Goal: Use online tool/utility

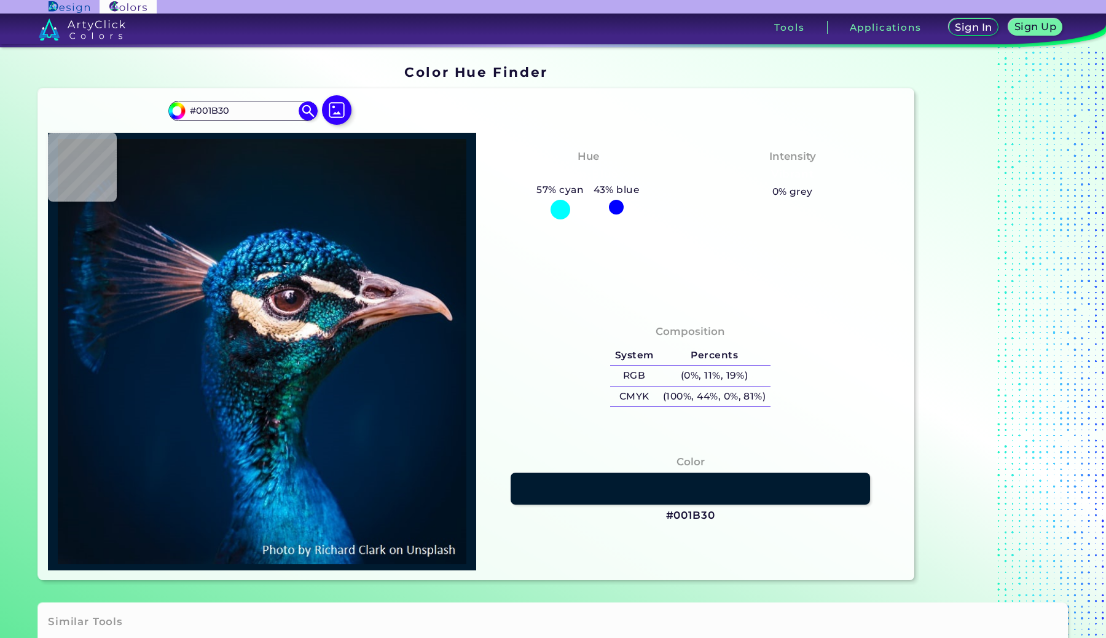
type input "#011a2e"
type input "#011A2E"
type input "#031a2c"
type input "#031A2C"
type input "#041a28"
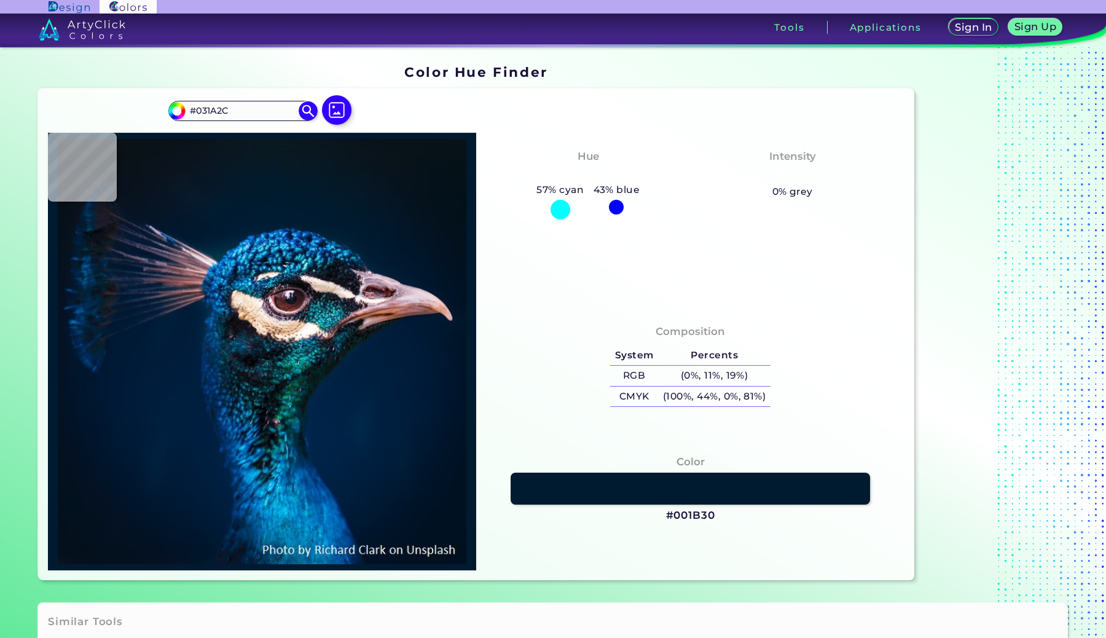
type input "#041A28"
type input "#061927"
type input "#071925"
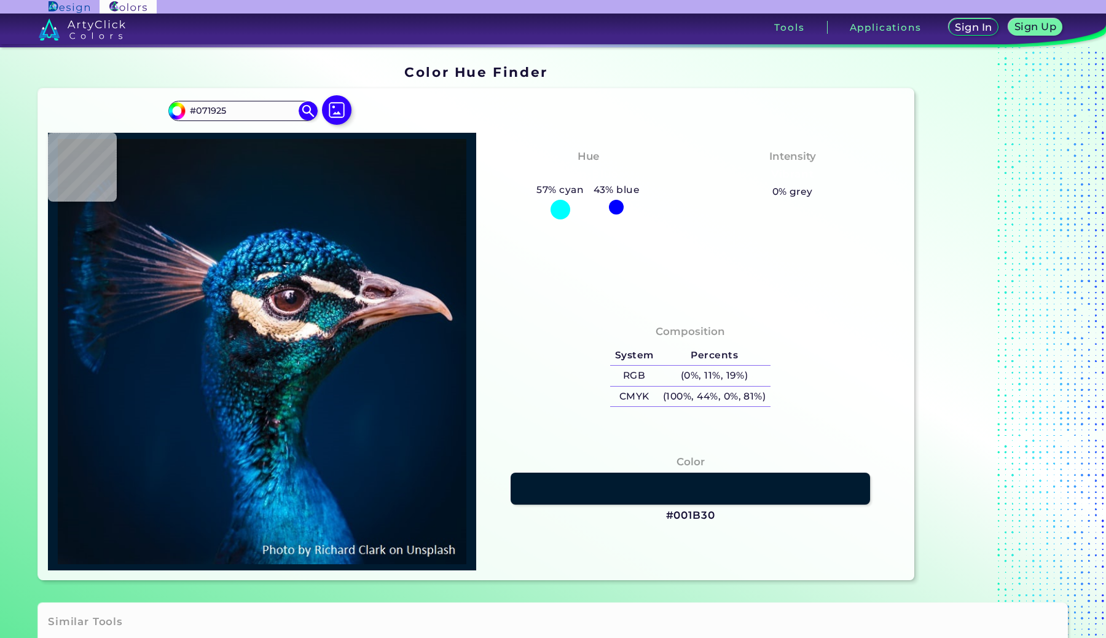
type input "#081923"
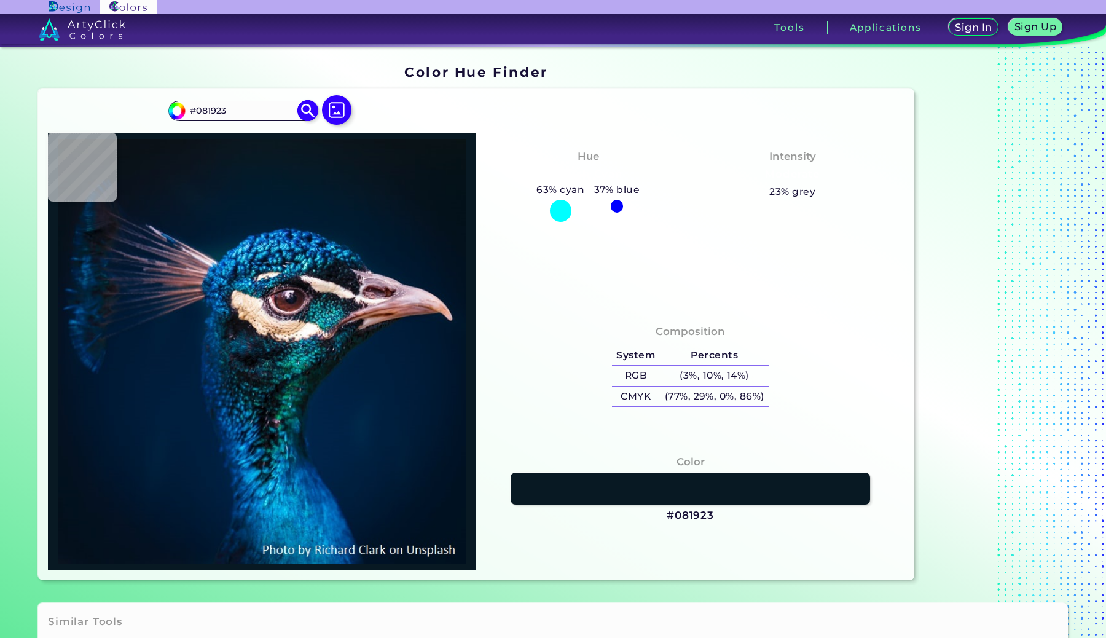
click at [257, 108] on input "#081923" at bounding box center [243, 111] width 114 height 17
paste input "8dc6e8"
type input "#8dc6e8"
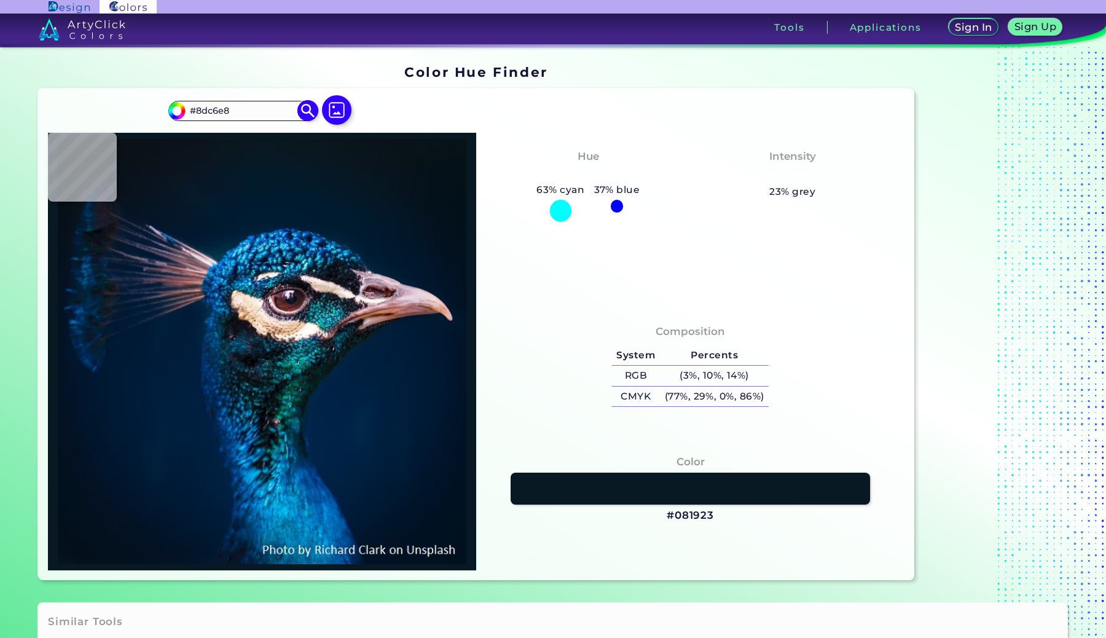
type input "#8DC6E8"
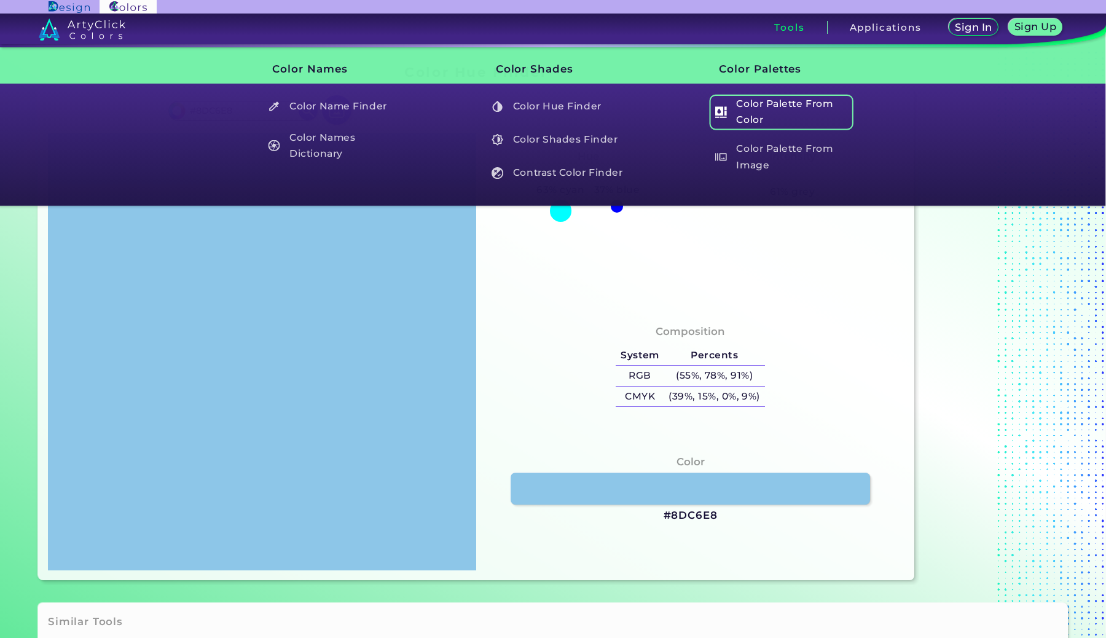
click at [778, 118] on h5 "Color Palette From Color" at bounding box center [781, 112] width 144 height 35
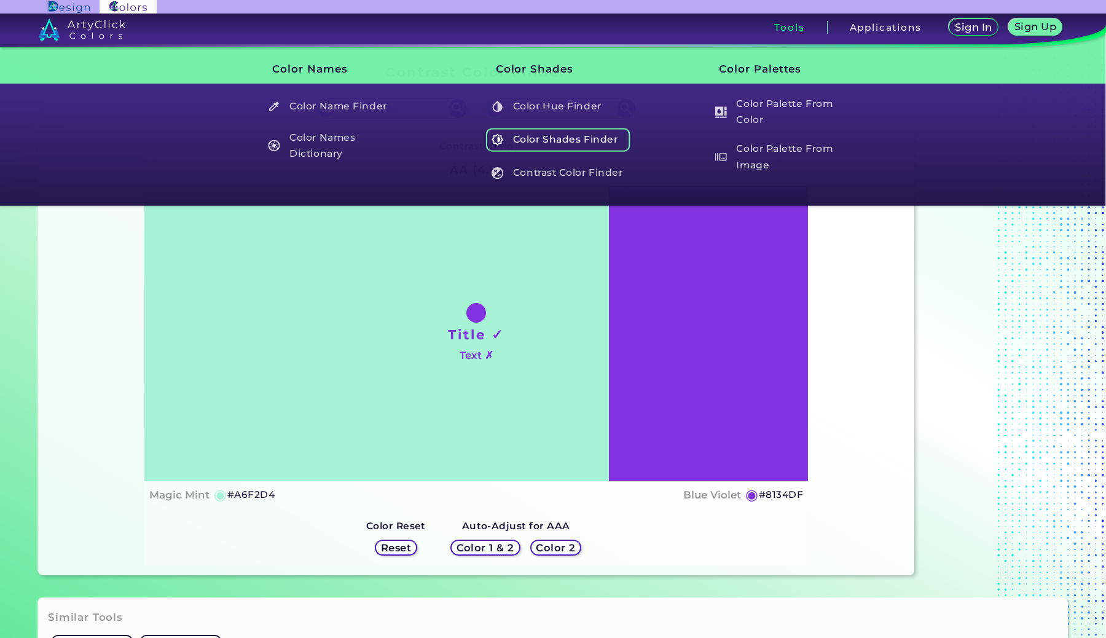
click at [574, 141] on h5 "Color Shades Finder" at bounding box center [558, 139] width 144 height 23
